Goal: Check status: Check status

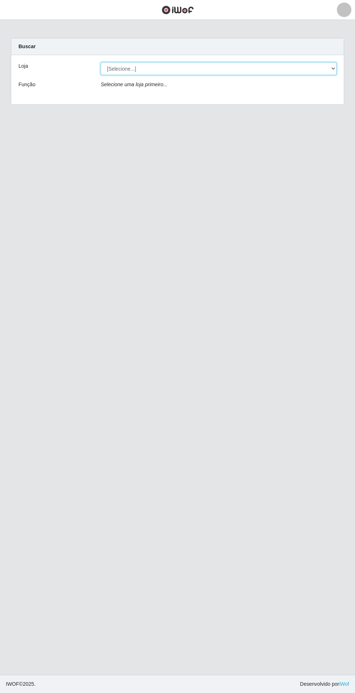
click at [248, 71] on select "[Selecione...] Atacado Vem - Loja 31 [GEOGRAPHIC_DATA]" at bounding box center [219, 68] width 236 height 13
select select "437"
click at [101, 62] on select "[Selecione...] Atacado Vem - Loja 31 [GEOGRAPHIC_DATA]" at bounding box center [219, 68] width 236 height 13
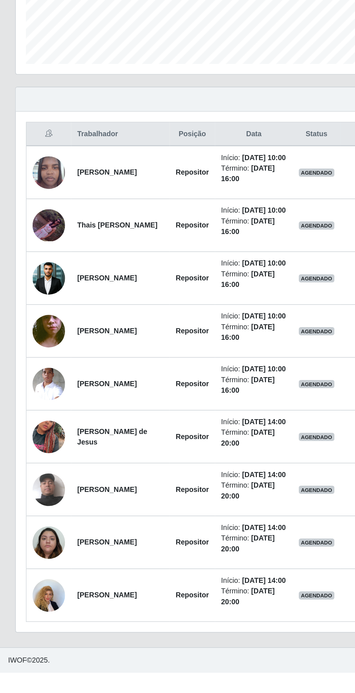
scroll to position [9, 0]
click at [26, 507] on img at bounding box center [34, 487] width 23 height 41
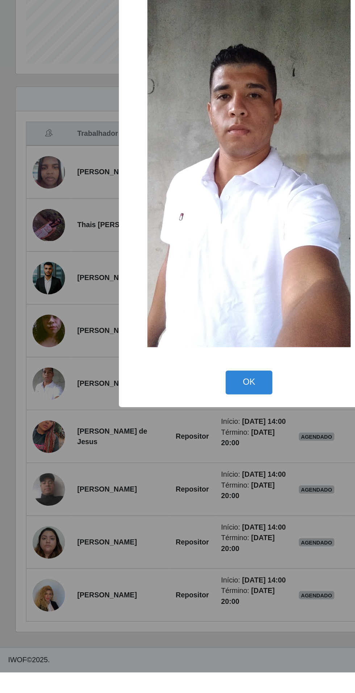
click at [82, 654] on div "× OK Cancel" at bounding box center [177, 346] width 355 height 693
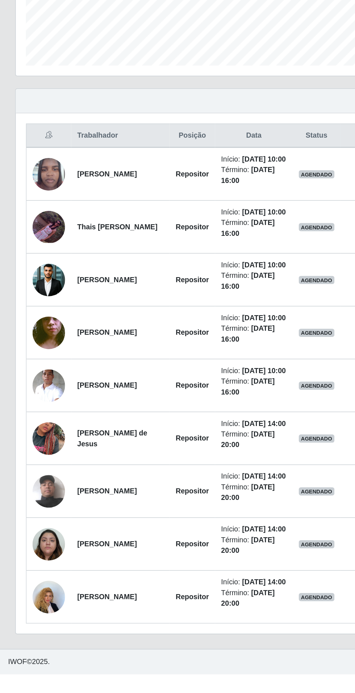
scroll to position [13, 0]
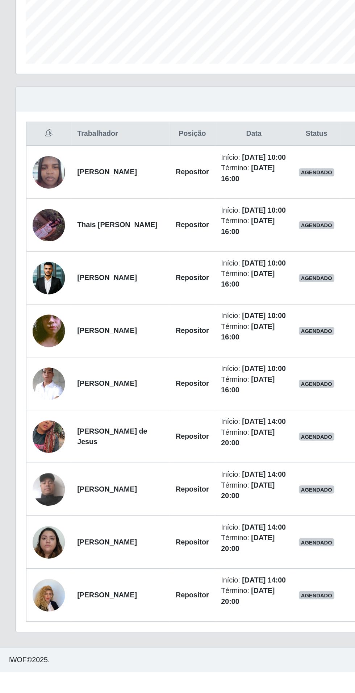
click at [41, 616] on img at bounding box center [34, 600] width 23 height 32
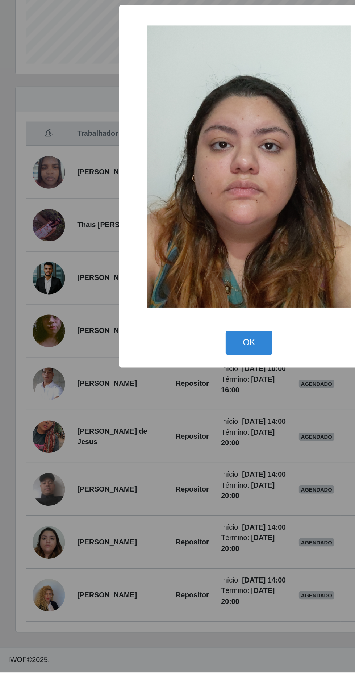
click at [122, 594] on div "× OK Cancel" at bounding box center [177, 346] width 355 height 693
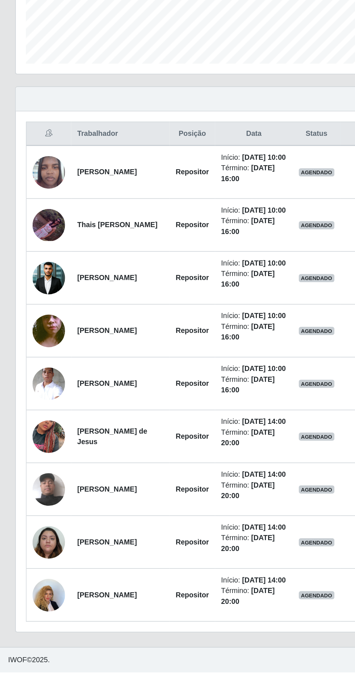
click at [42, 653] on img at bounding box center [34, 637] width 23 height 31
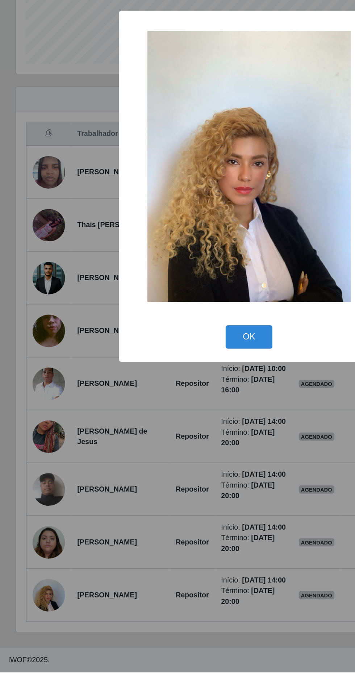
click at [117, 633] on div "× OK Cancel" at bounding box center [177, 346] width 355 height 693
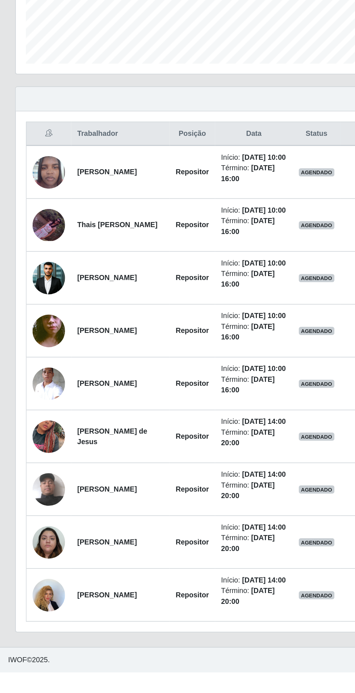
click at [41, 653] on img at bounding box center [34, 637] width 23 height 31
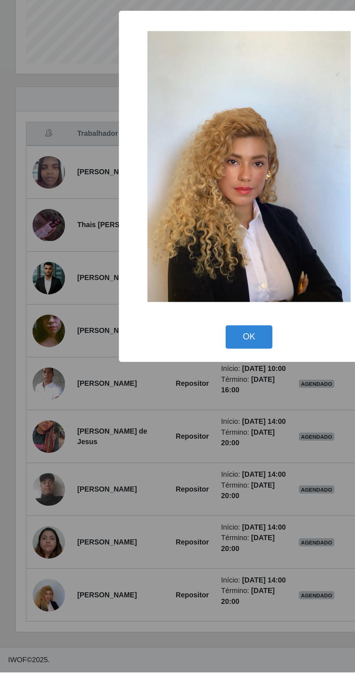
click at [105, 634] on div "× OK Cancel" at bounding box center [177, 346] width 355 height 693
